Goal: Task Accomplishment & Management: Complete application form

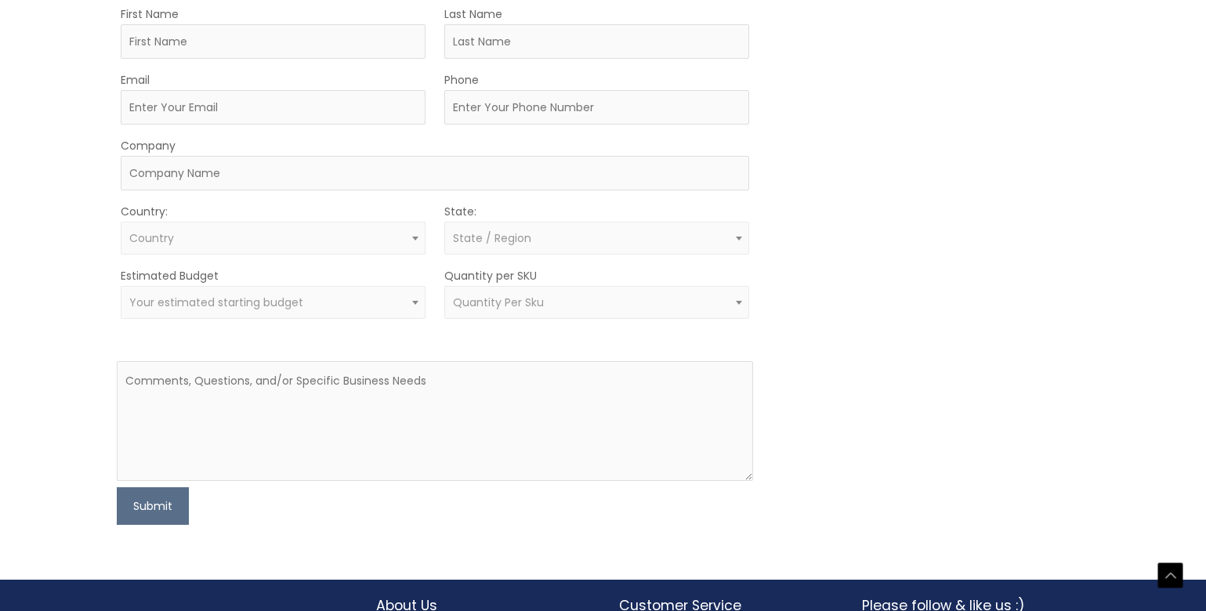
scroll to position [470, 0]
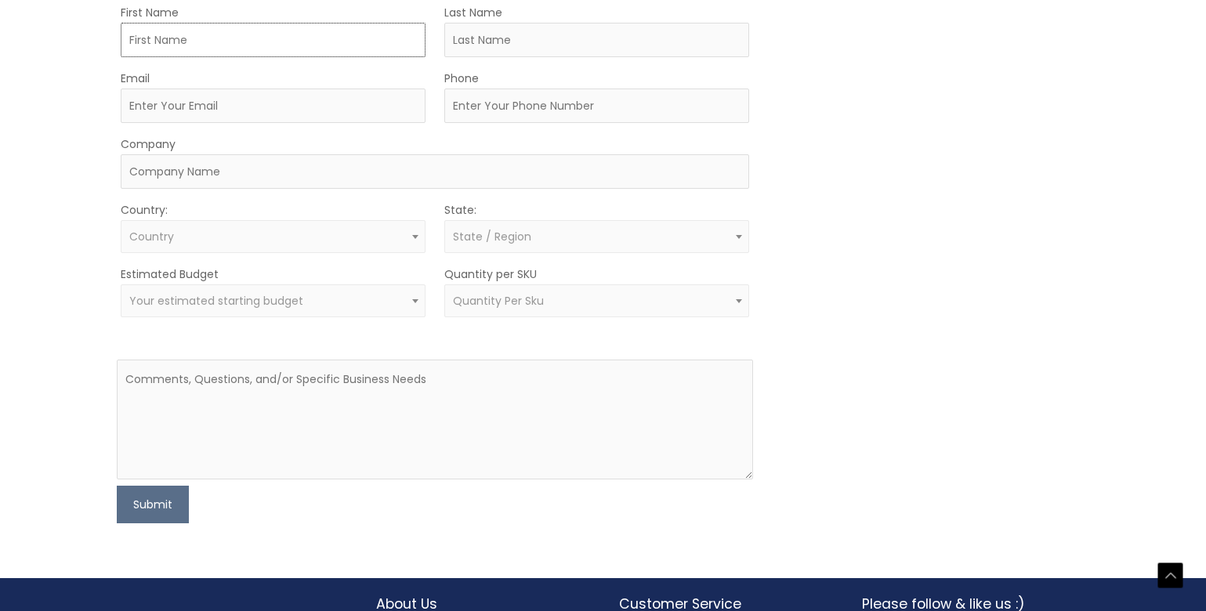
click at [266, 57] on input "First Name" at bounding box center [273, 40] width 305 height 34
type input "[PERSON_NAME]"
type input "[EMAIL_ADDRESS][DOMAIN_NAME]"
type input "8772201783"
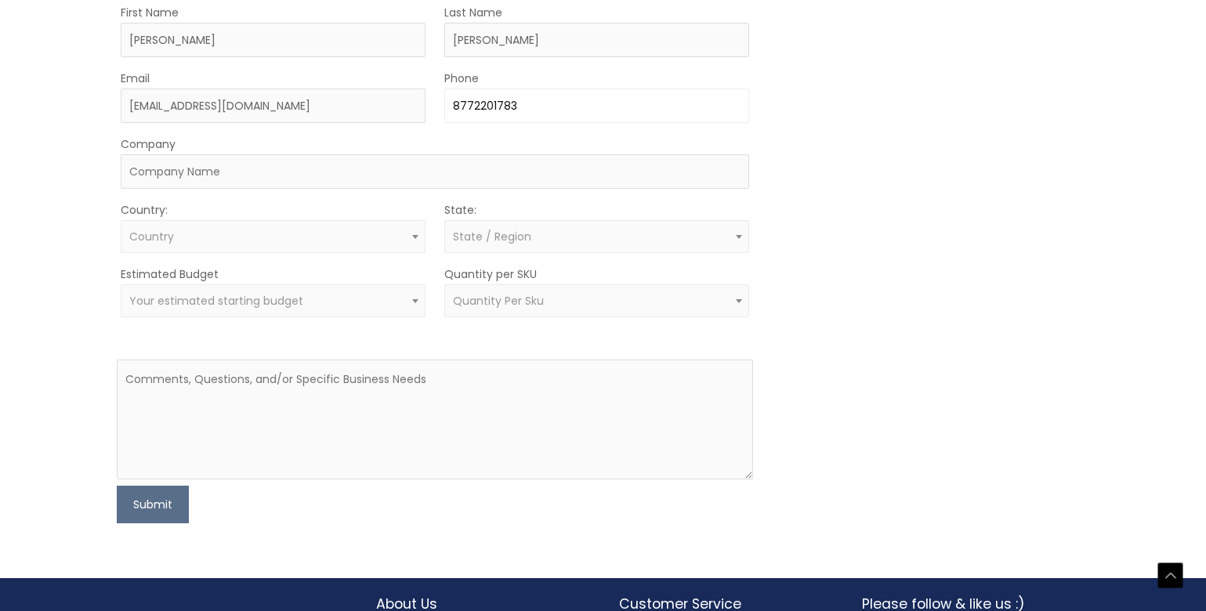
type input "Global Aesthetics Conference"
type textarea "Attention Exhibitors! It's time to secure your booth for the 8th Global Aesthet…"
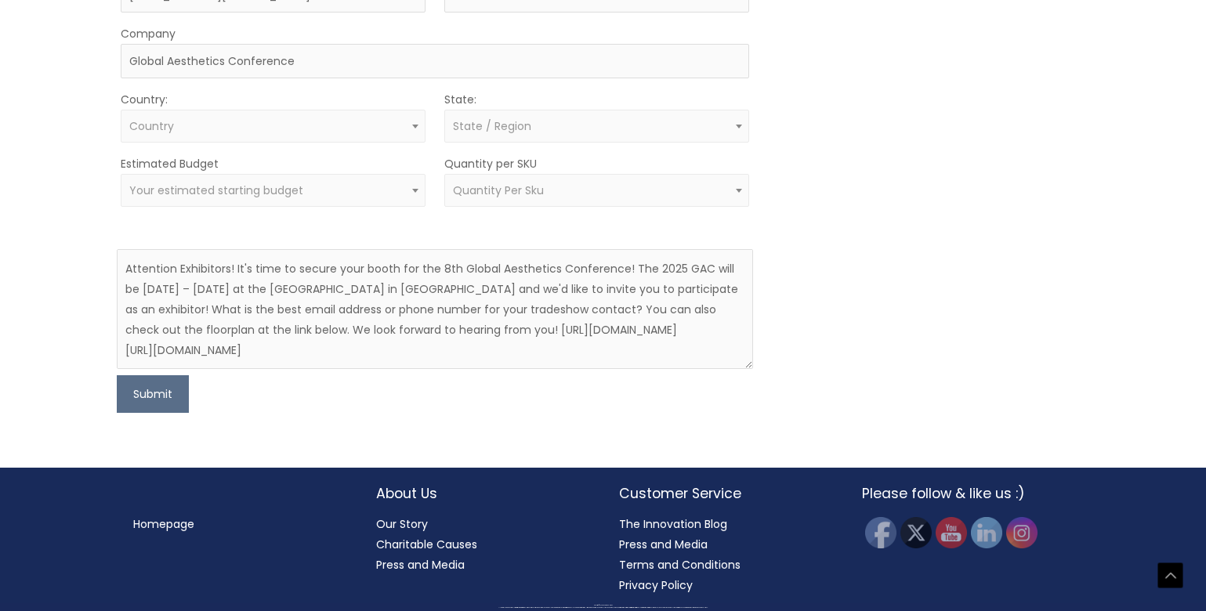
scroll to position [828, 0]
click at [162, 413] on button "Submit" at bounding box center [153, 394] width 72 height 38
click at [329, 143] on span "Country" at bounding box center [273, 126] width 305 height 33
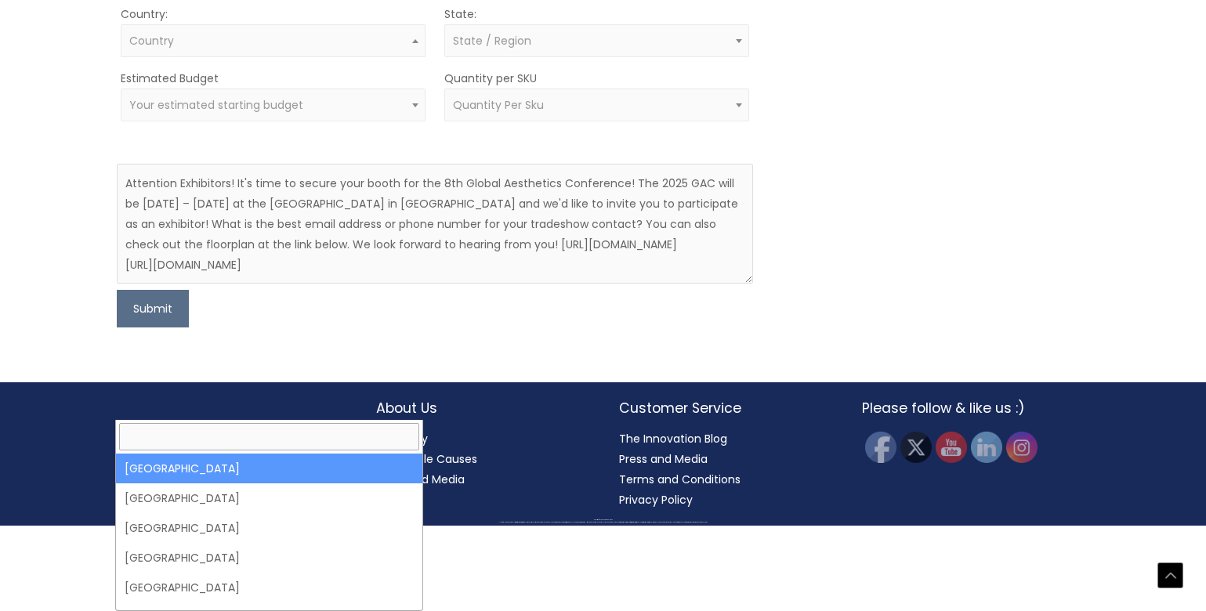
select select "[GEOGRAPHIC_DATA]"
select select
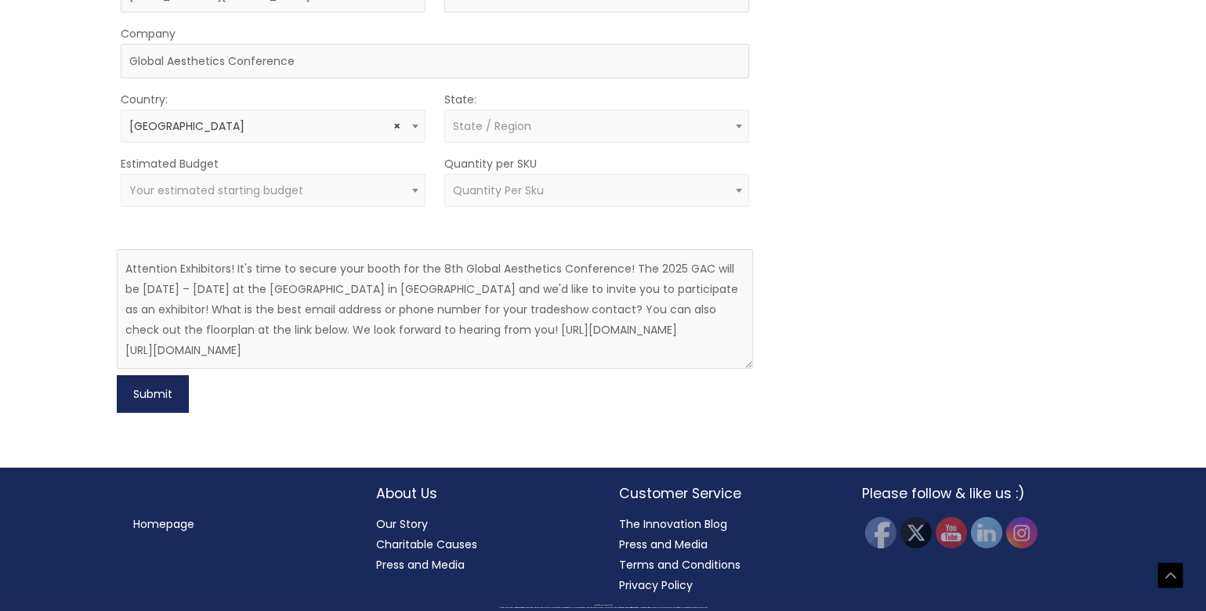
click at [139, 413] on button "Submit" at bounding box center [153, 394] width 72 height 38
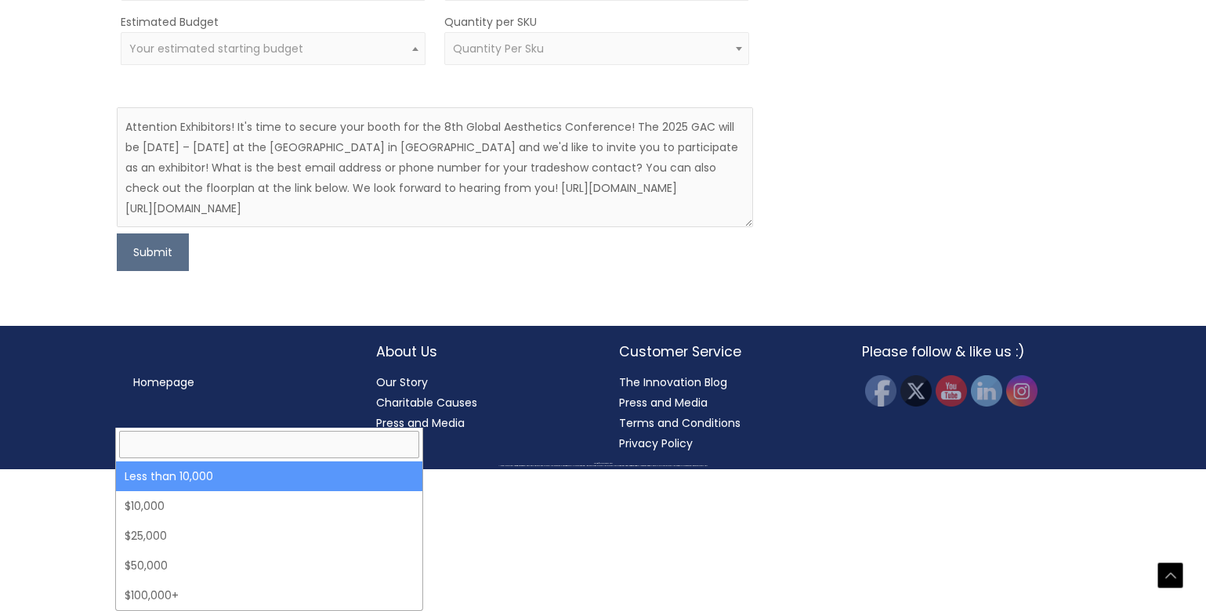
click at [290, 65] on span "Your estimated starting budget" at bounding box center [273, 48] width 305 height 33
select select "-10000"
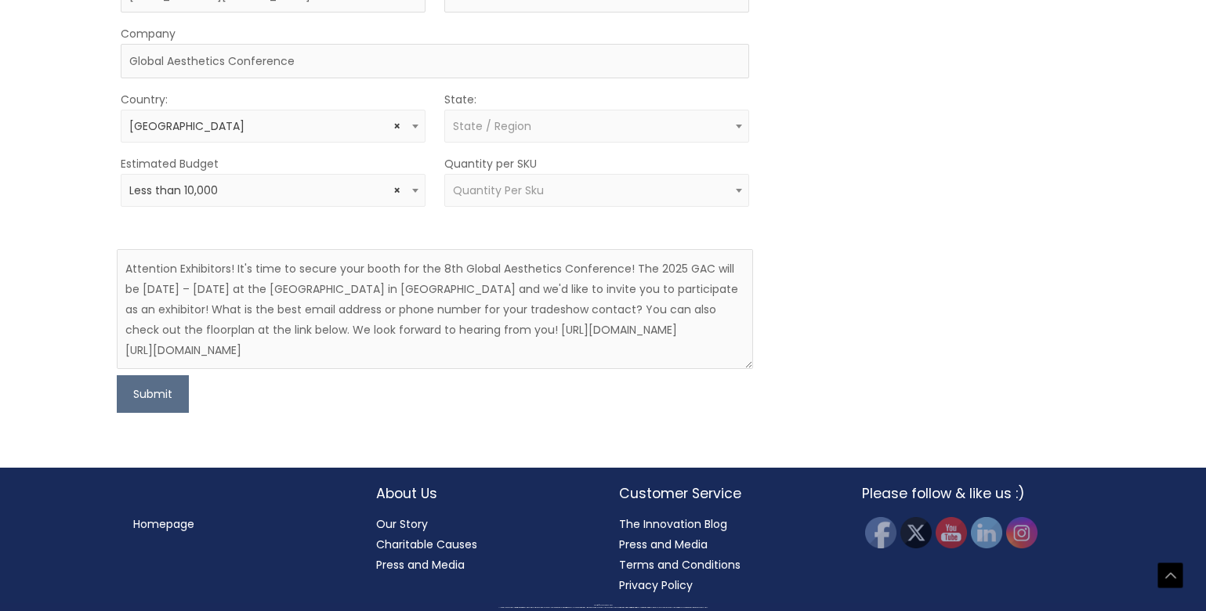
click at [535, 134] on span "State / Region" at bounding box center [596, 126] width 287 height 15
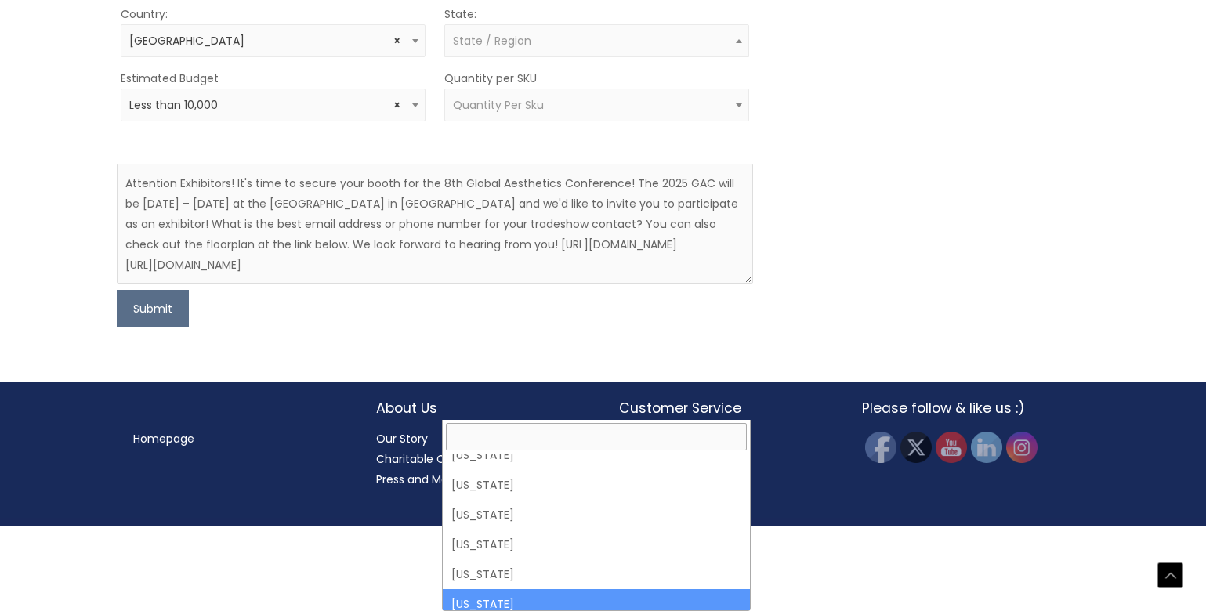
scroll to position [313, 0]
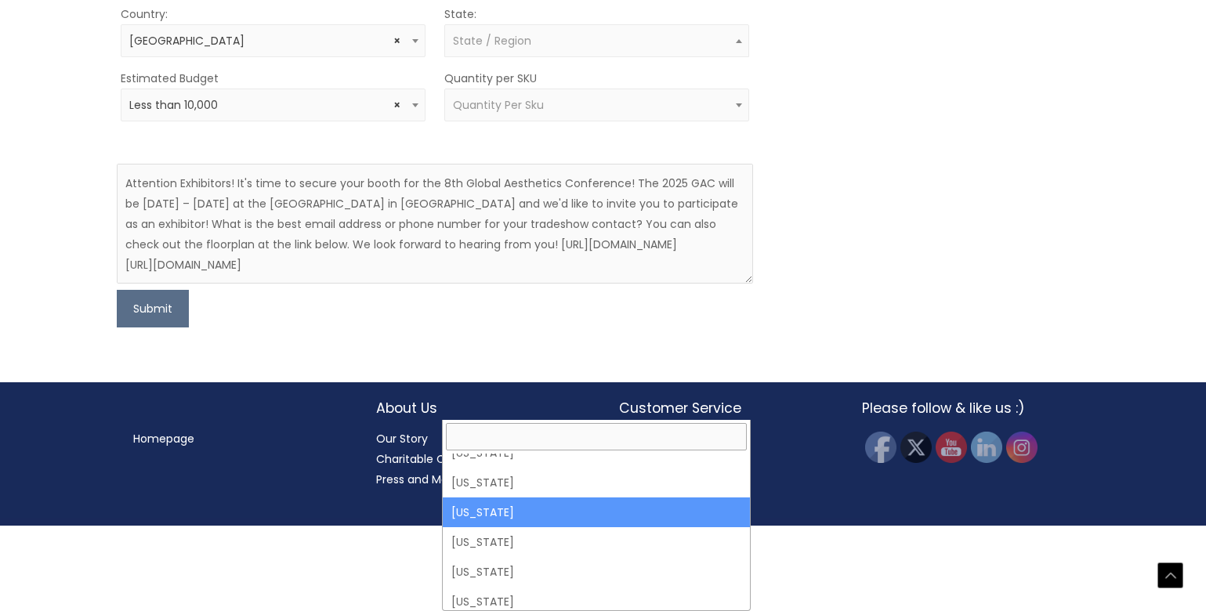
select select "[US_STATE]"
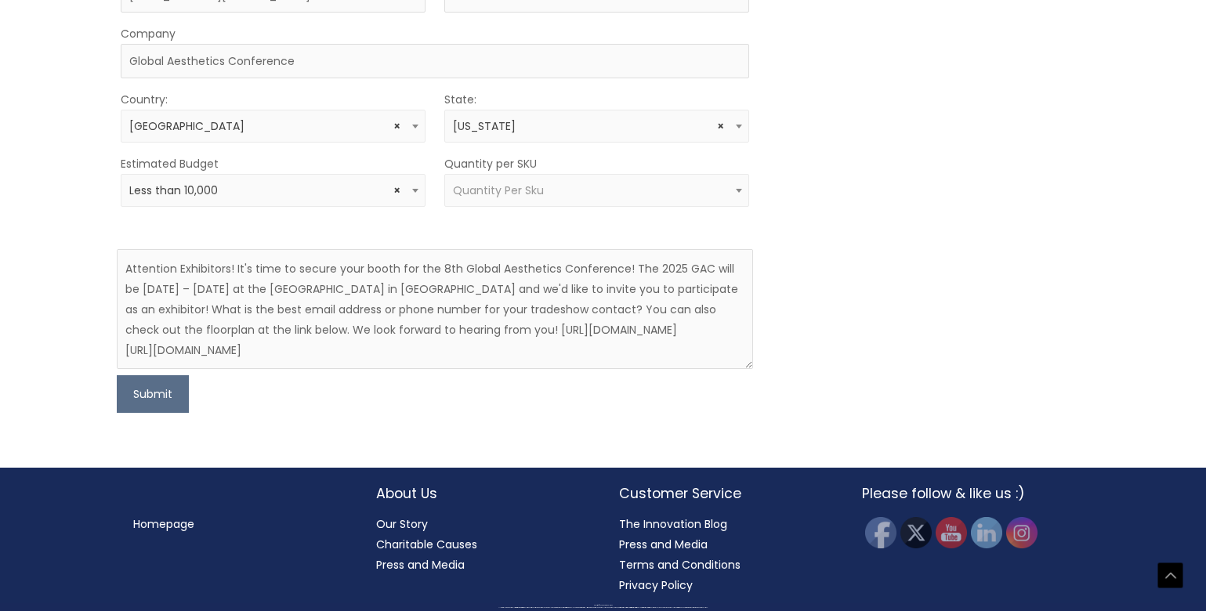
click at [868, 313] on div "MOQ TRIGGER STEP 2 TRIGGER" at bounding box center [931, 152] width 318 height 521
click at [147, 413] on button "Submit" at bounding box center [153, 394] width 72 height 38
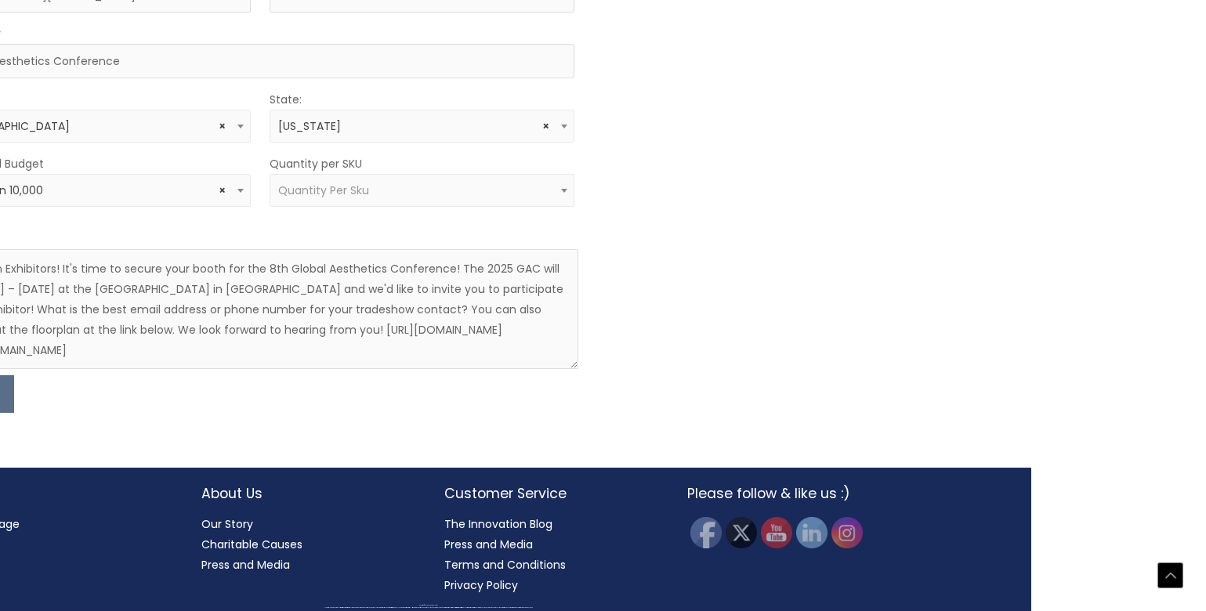
scroll to position [828, 176]
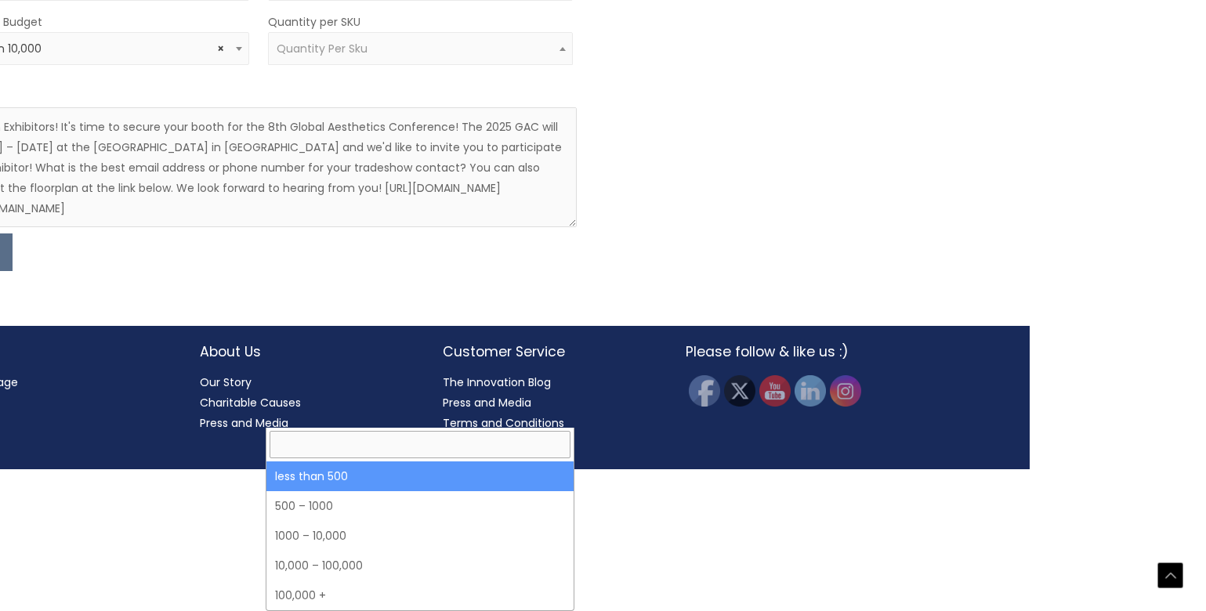
click at [555, 59] on span at bounding box center [562, 48] width 19 height 20
select select "3"
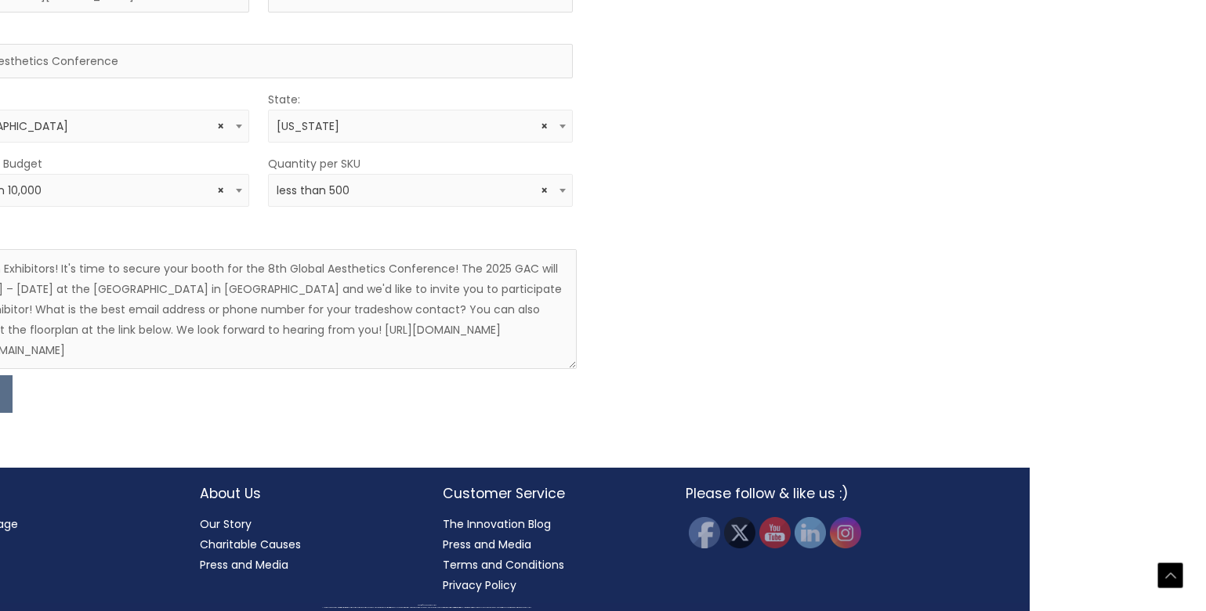
click at [708, 373] on div "MOQ TRIGGER STEP 2 TRIGGER" at bounding box center [755, 152] width 318 height 521
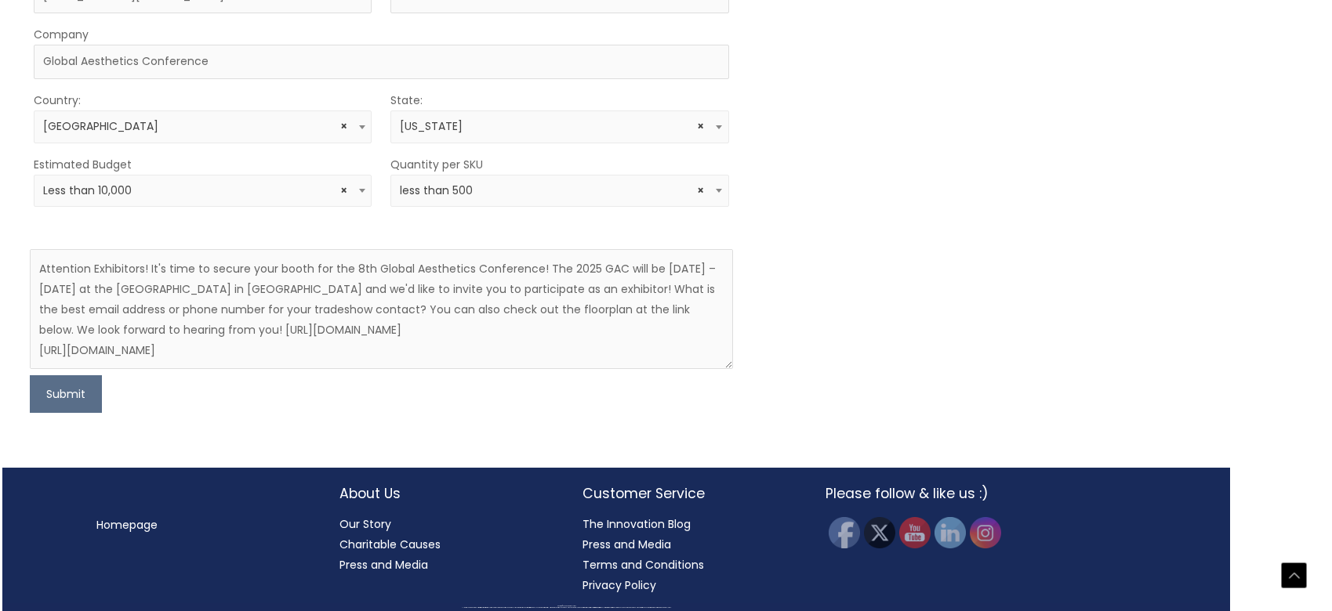
scroll to position [944, 97]
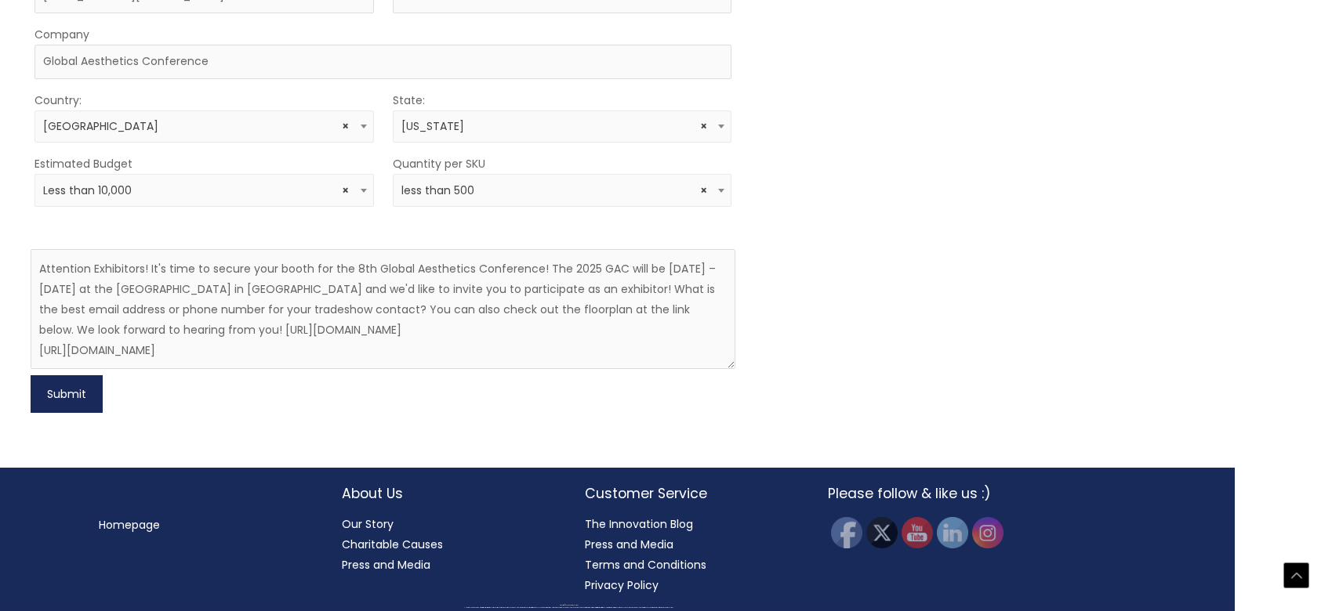
click at [57, 406] on button "Submit" at bounding box center [67, 394] width 72 height 38
